Goal: Navigation & Orientation: Find specific page/section

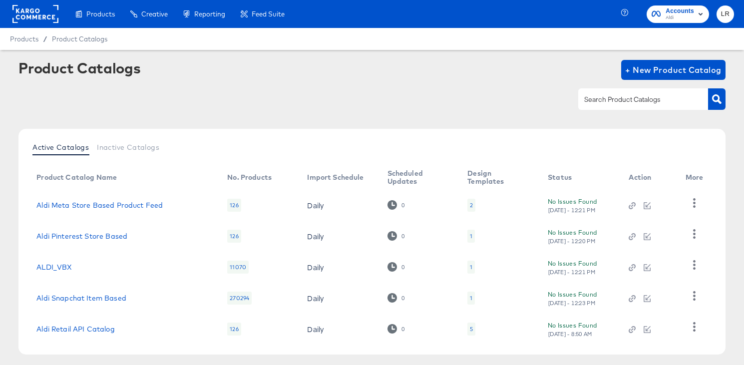
click at [682, 11] on span "Accounts" at bounding box center [679, 11] width 28 height 10
click at [679, 16] on span "Aldi" at bounding box center [679, 18] width 28 height 8
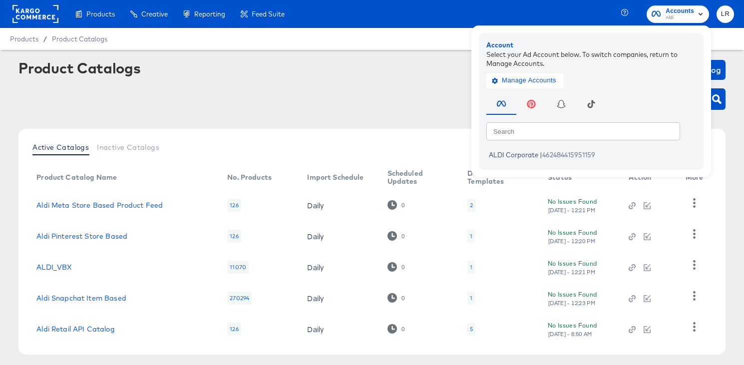
click at [345, 130] on div "Active Catalogs Inactive Catalogs Product Catalog Name No. Products Import Sche…" at bounding box center [371, 242] width 707 height 226
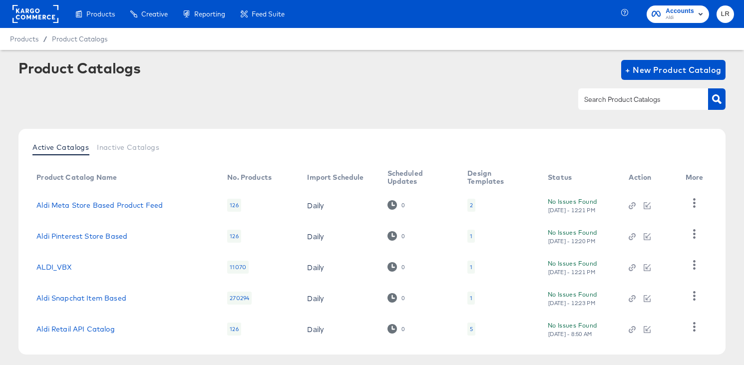
click at [27, 10] on rect at bounding box center [35, 14] width 46 height 18
